Goal: Transaction & Acquisition: Purchase product/service

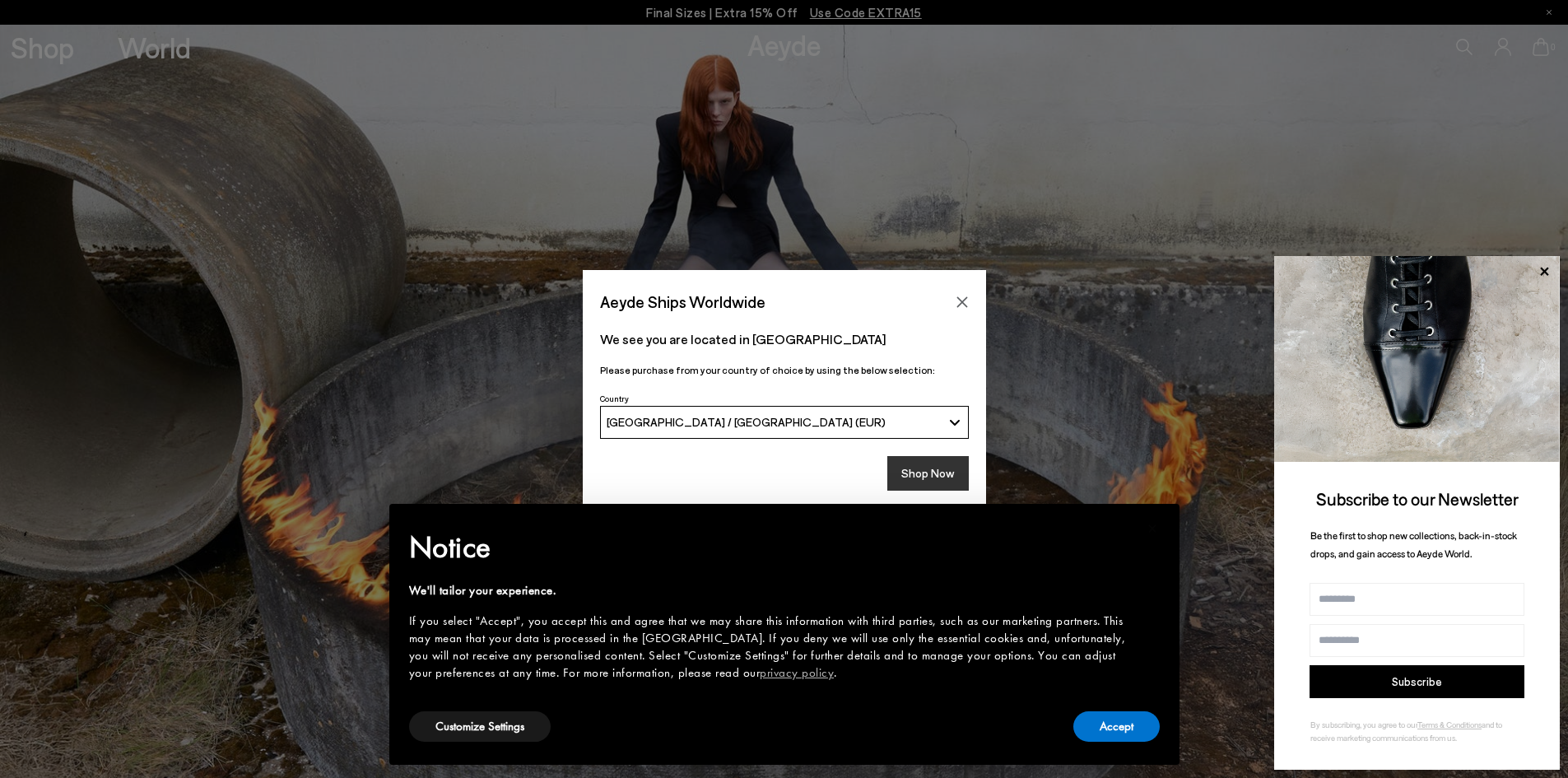
click at [924, 474] on button "Shop Now" at bounding box center [929, 473] width 82 height 34
click at [1123, 726] on button "Accept" at bounding box center [1116, 727] width 87 height 30
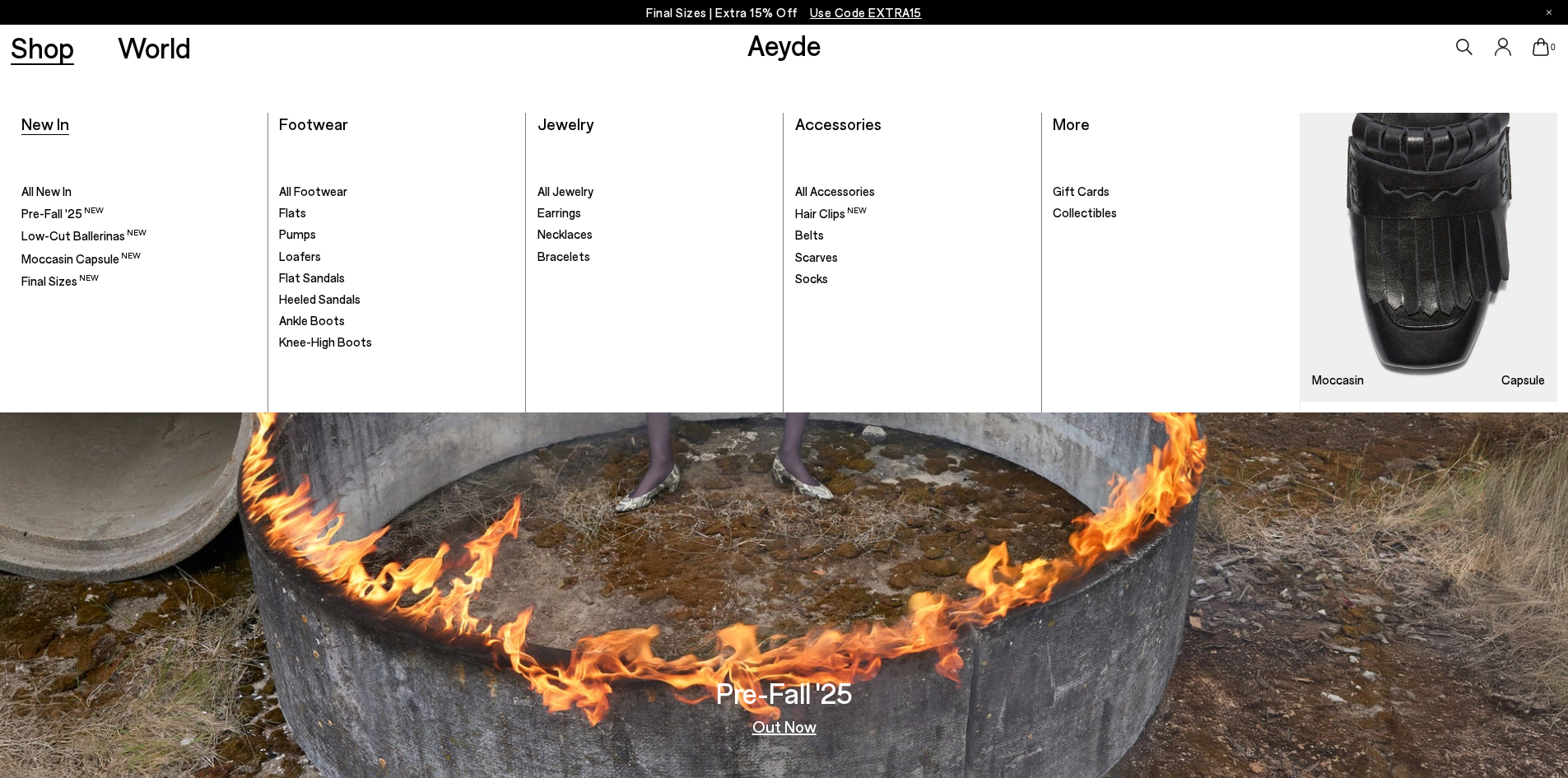
click at [54, 128] on span "New In" at bounding box center [45, 123] width 48 height 20
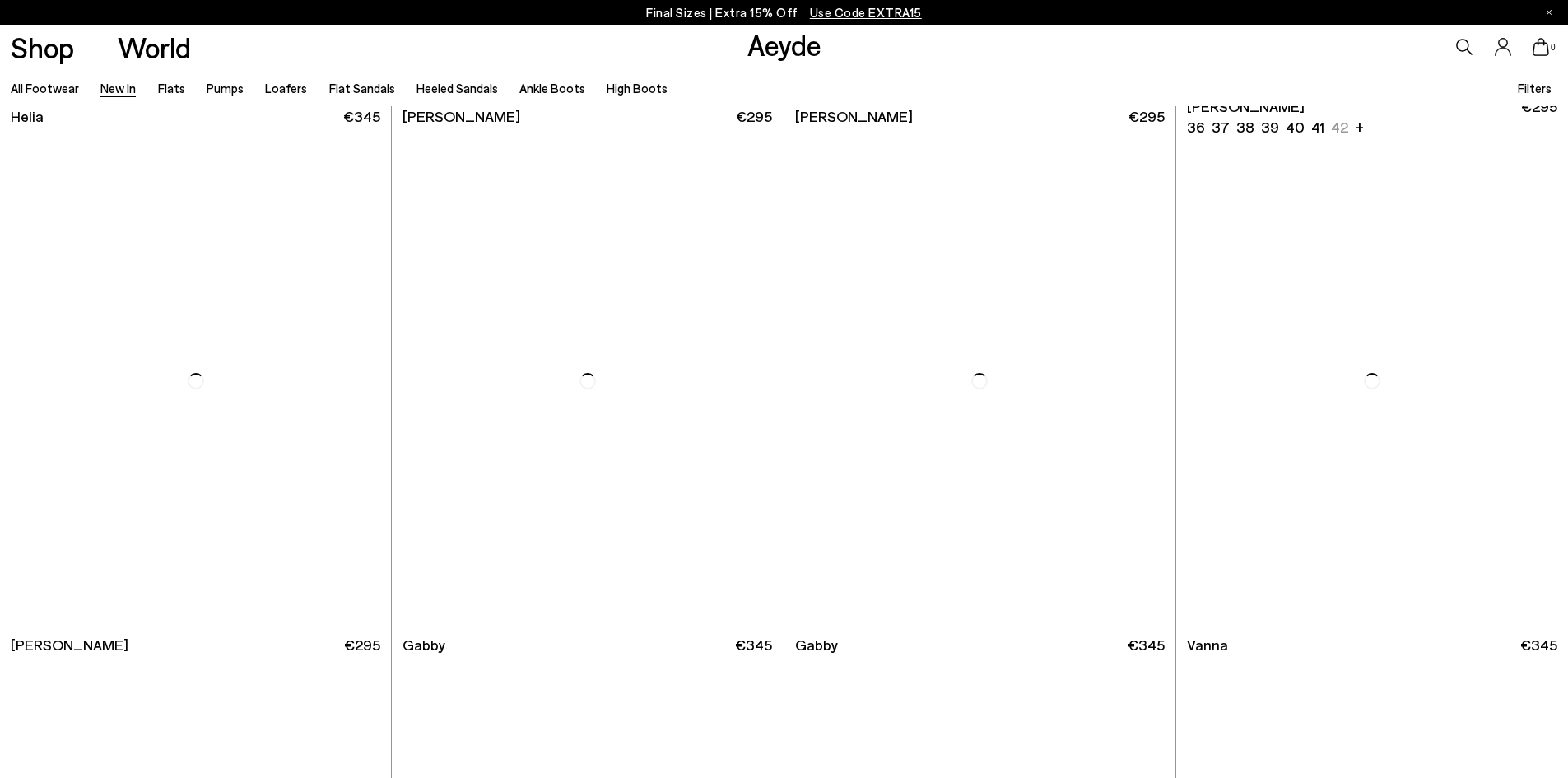
scroll to position [2881, 0]
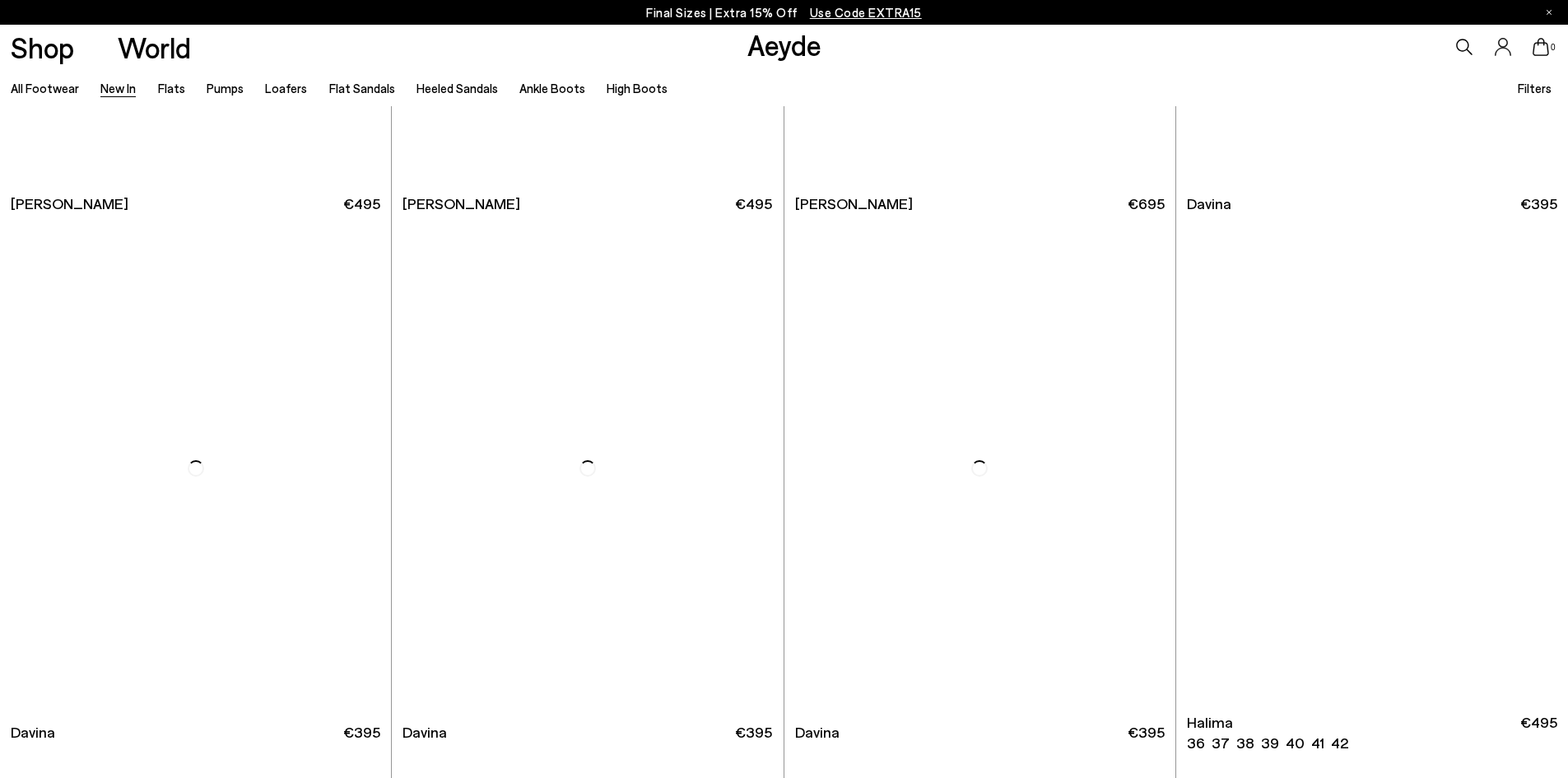
scroll to position [6418, 0]
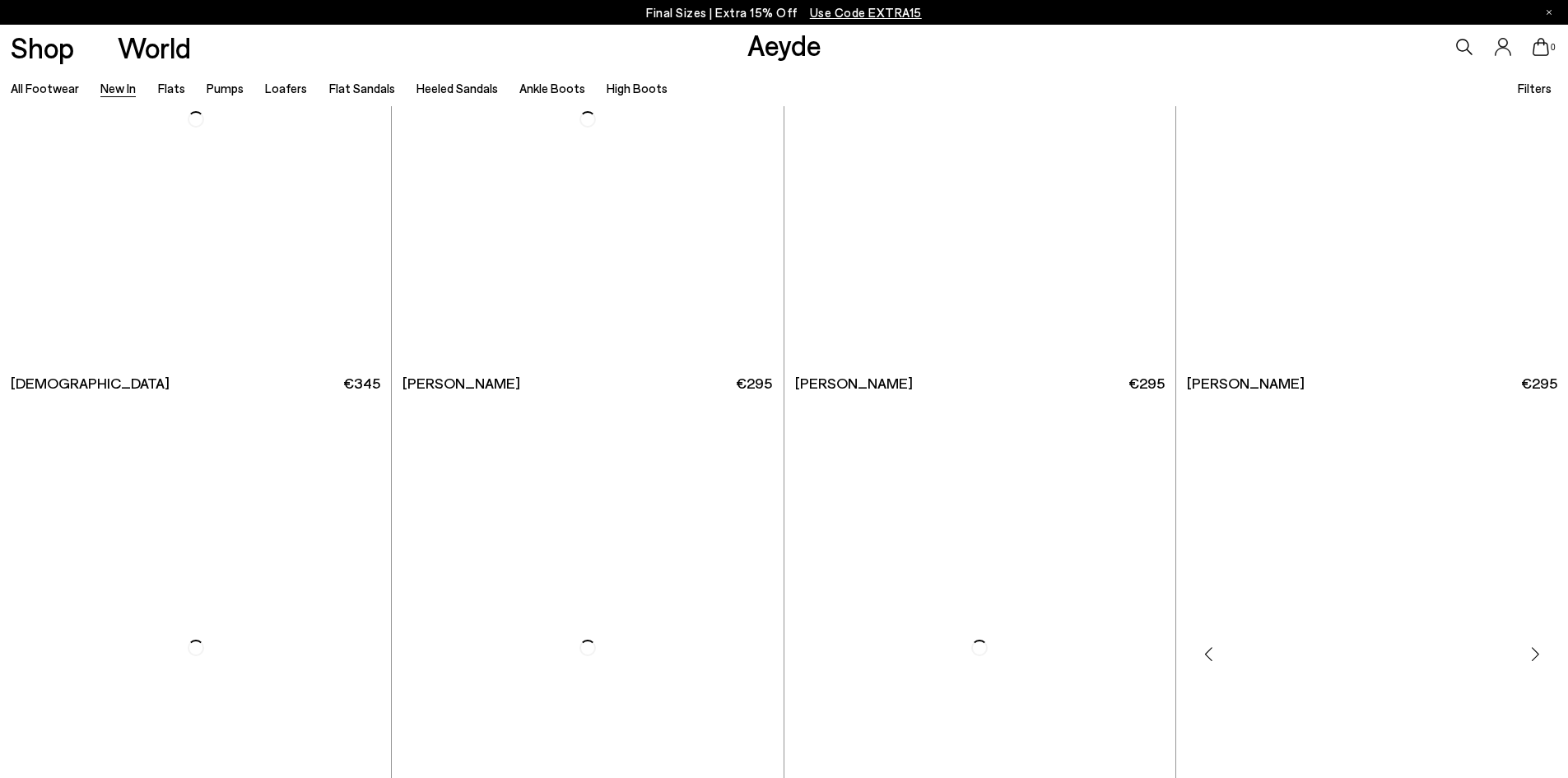
scroll to position [9628, 0]
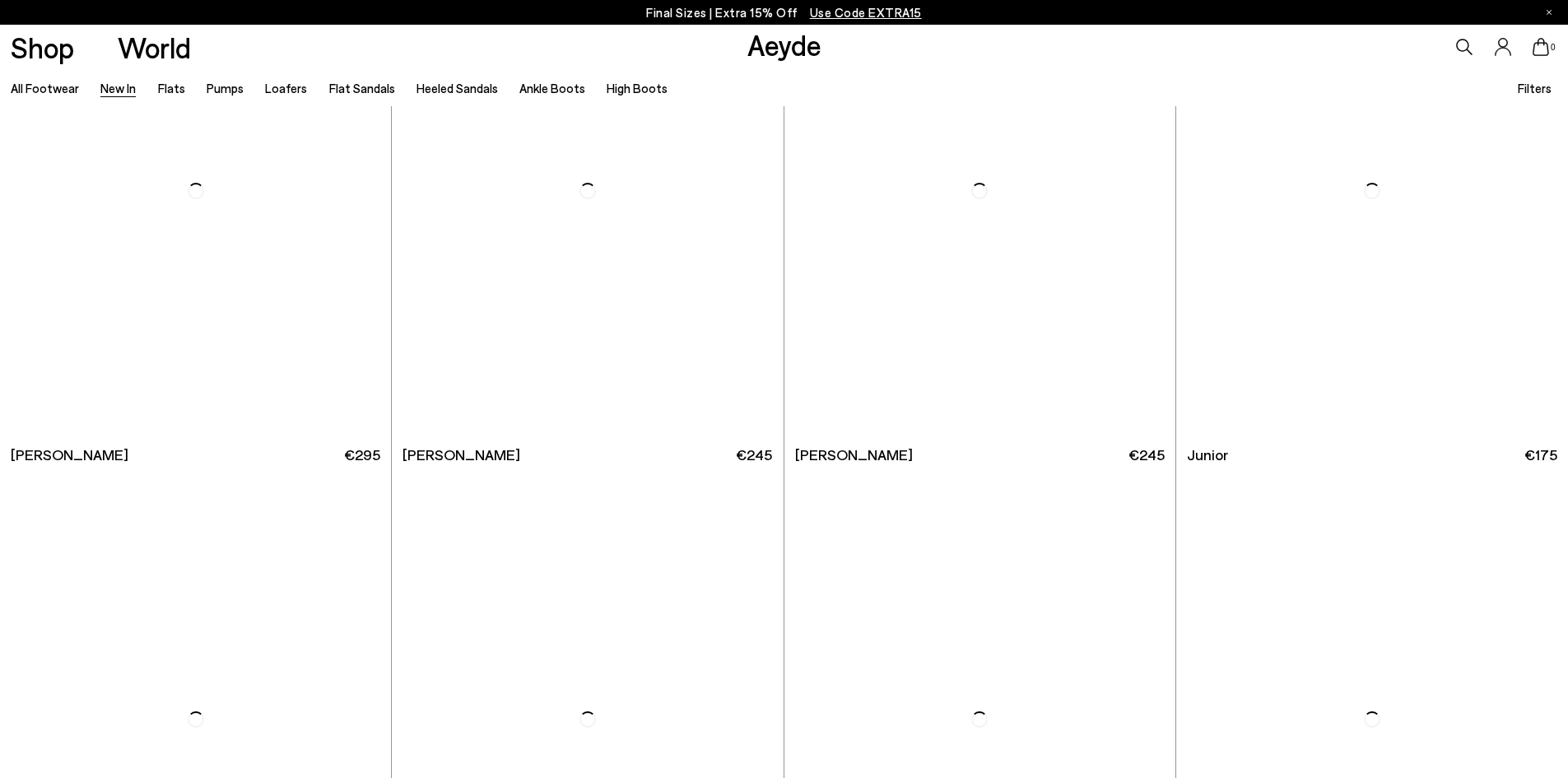
scroll to position [12919, 0]
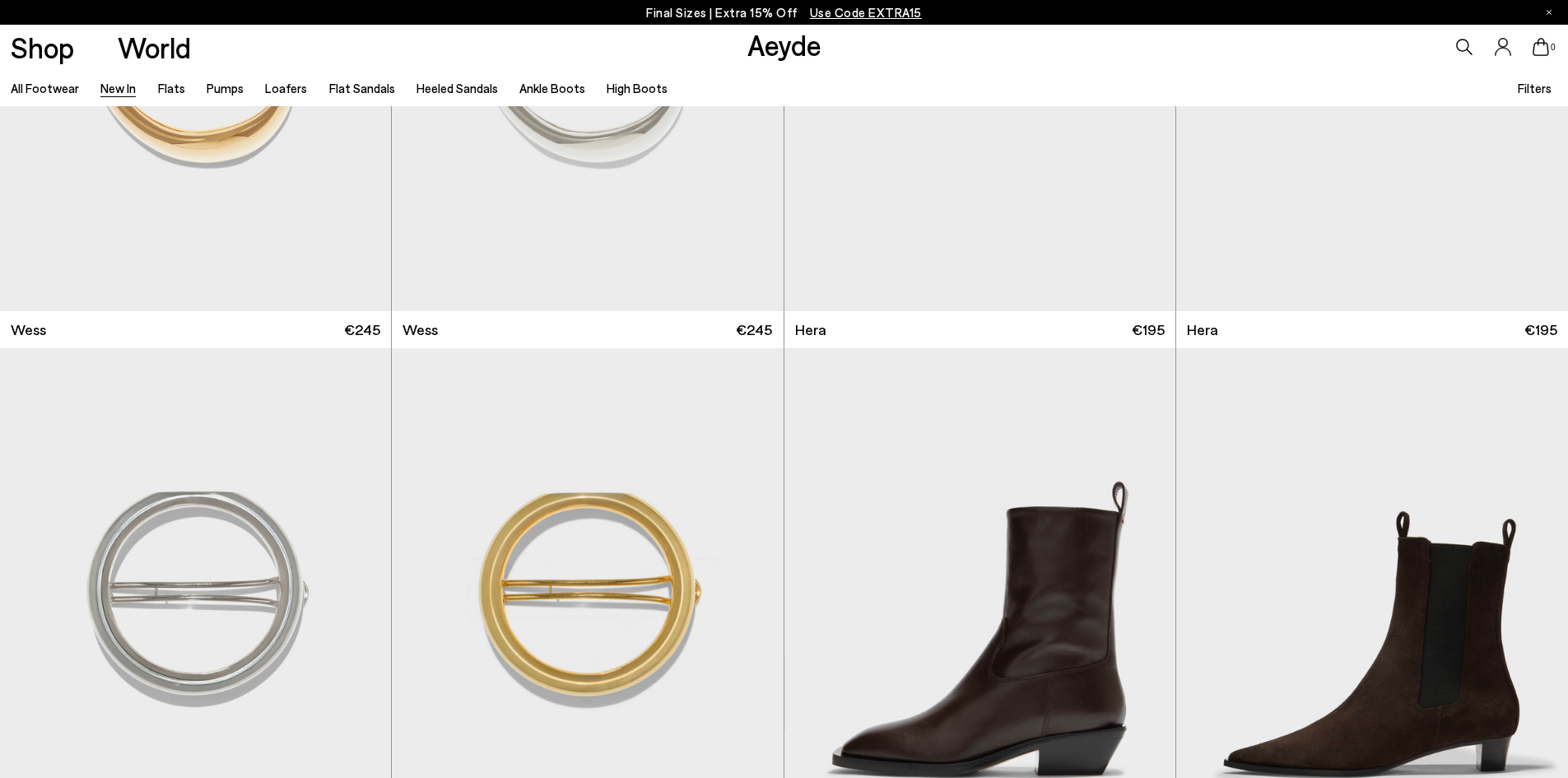
scroll to position [15635, 0]
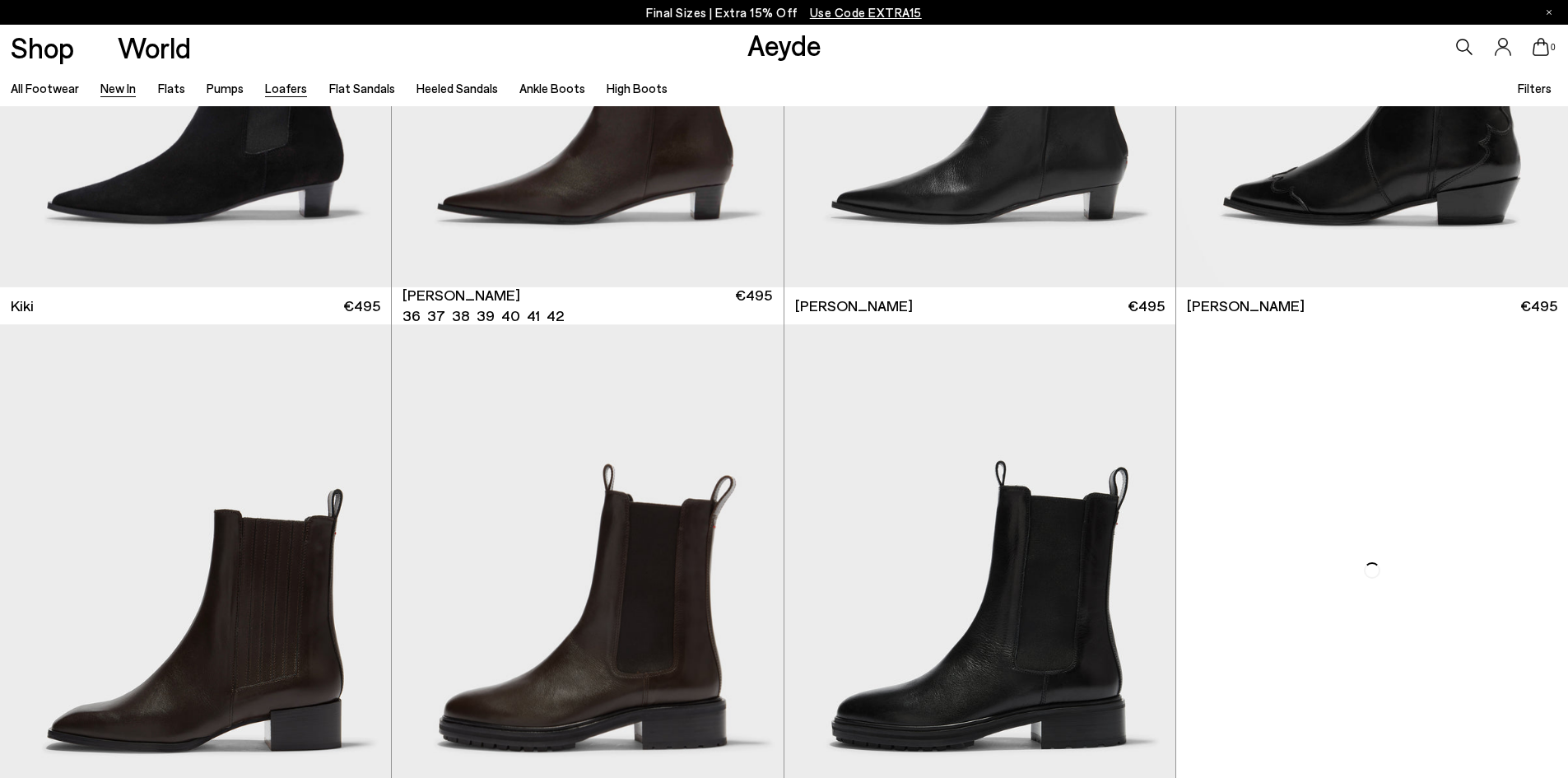
click at [289, 86] on link "Loafers" at bounding box center [286, 89] width 42 height 15
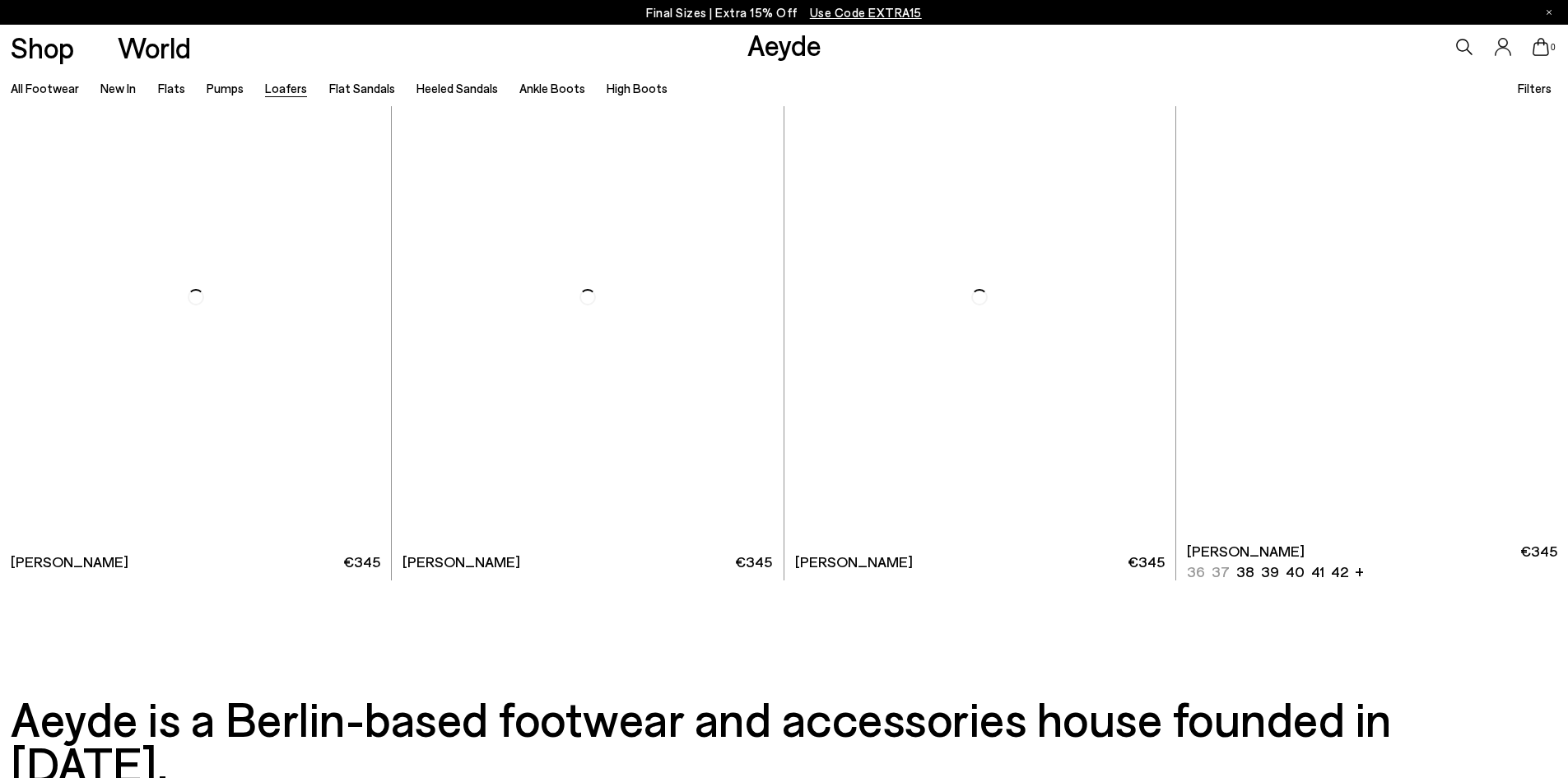
scroll to position [4032, 0]
